Goal: Navigation & Orientation: Find specific page/section

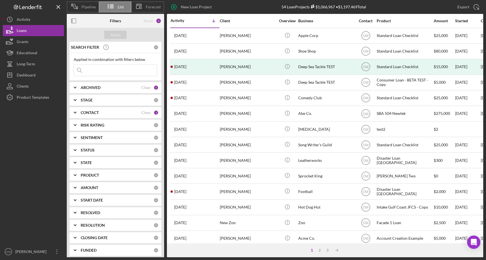
scroll to position [0, 322]
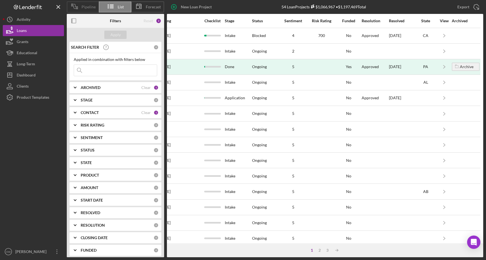
click at [82, 4] on div "Pipeline" at bounding box center [83, 6] width 32 height 11
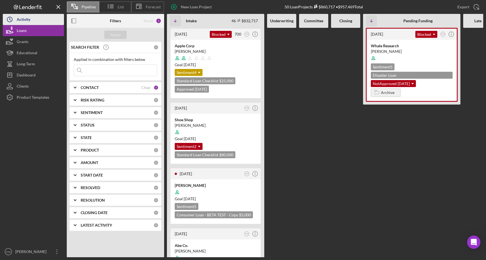
click at [43, 24] on button "Icon/History Activity" at bounding box center [33, 19] width 61 height 11
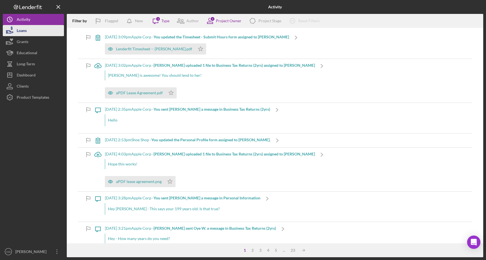
click at [41, 34] on button "Loans" at bounding box center [33, 30] width 61 height 11
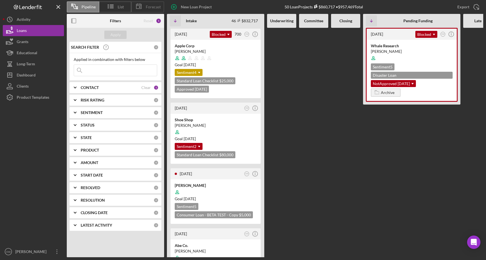
click at [149, 6] on span "Forecast" at bounding box center [153, 7] width 15 height 4
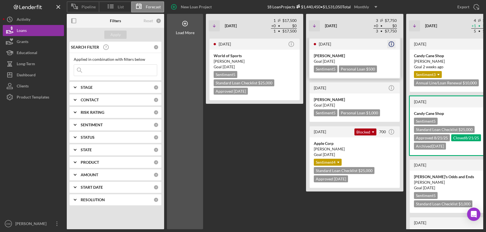
click at [392, 43] on icon "Icon/Info" at bounding box center [391, 44] width 14 height 14
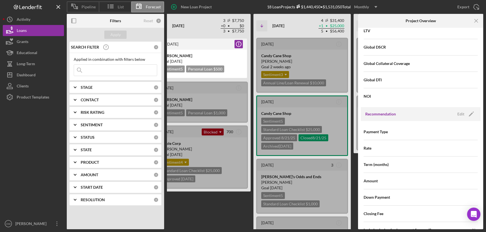
scroll to position [394, 0]
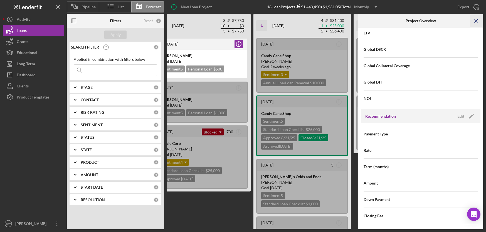
click at [477, 22] on line "button" at bounding box center [475, 20] width 3 height 3
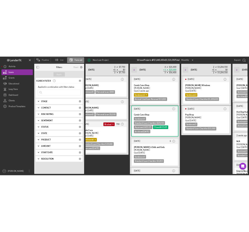
scroll to position [0, 0]
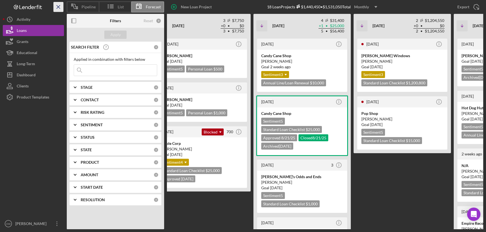
click at [56, 5] on icon "Icon/Menu Close" at bounding box center [58, 7] width 13 height 13
